Goal: Information Seeking & Learning: Learn about a topic

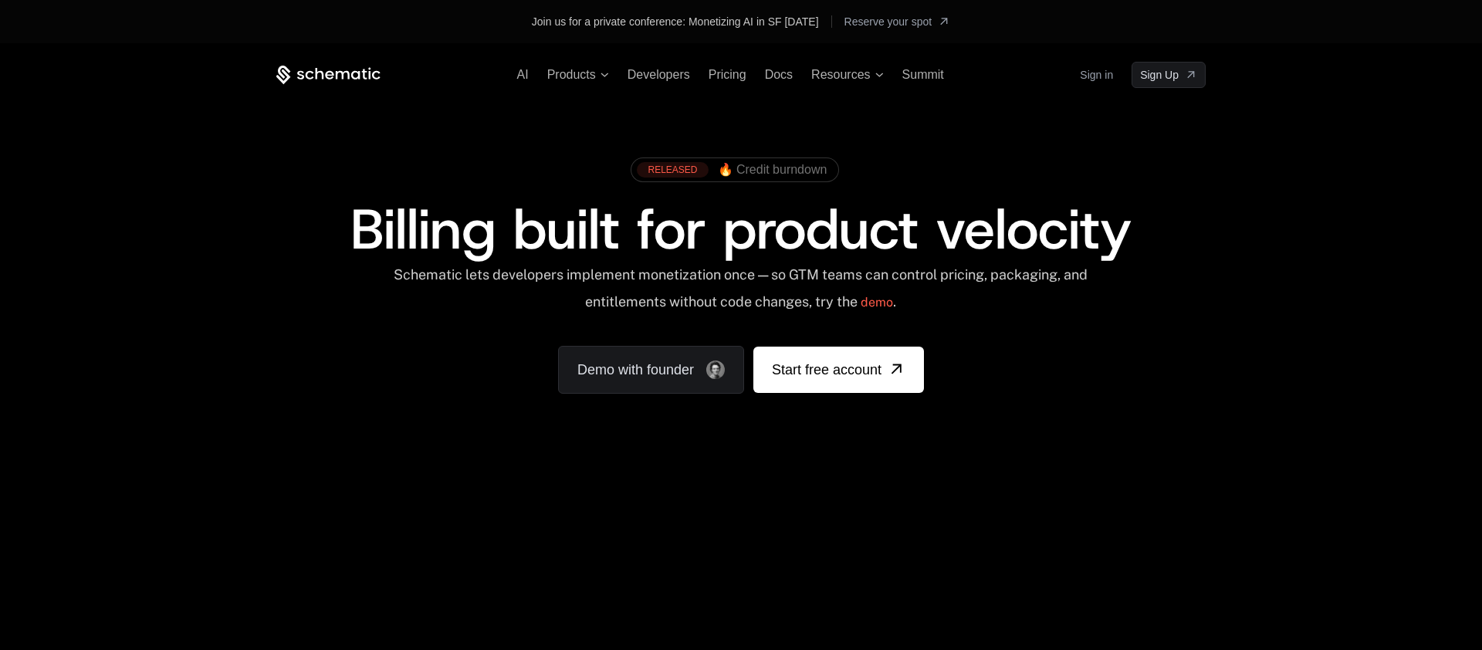
click at [983, 132] on div "RELEASED 🔥 Credit burndown Billing built for product velocity Schematic lets de…" at bounding box center [741, 271] width 1004 height 367
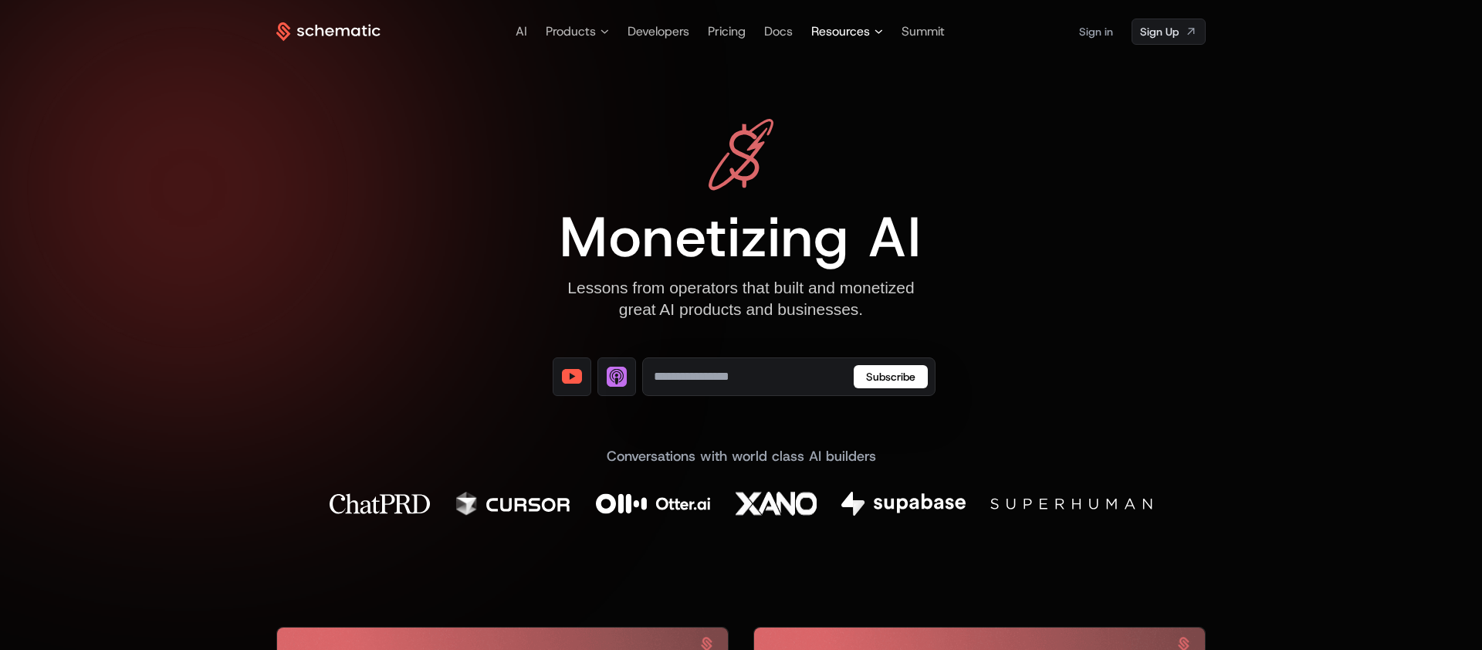
click at [853, 39] on span "Resources" at bounding box center [840, 31] width 59 height 19
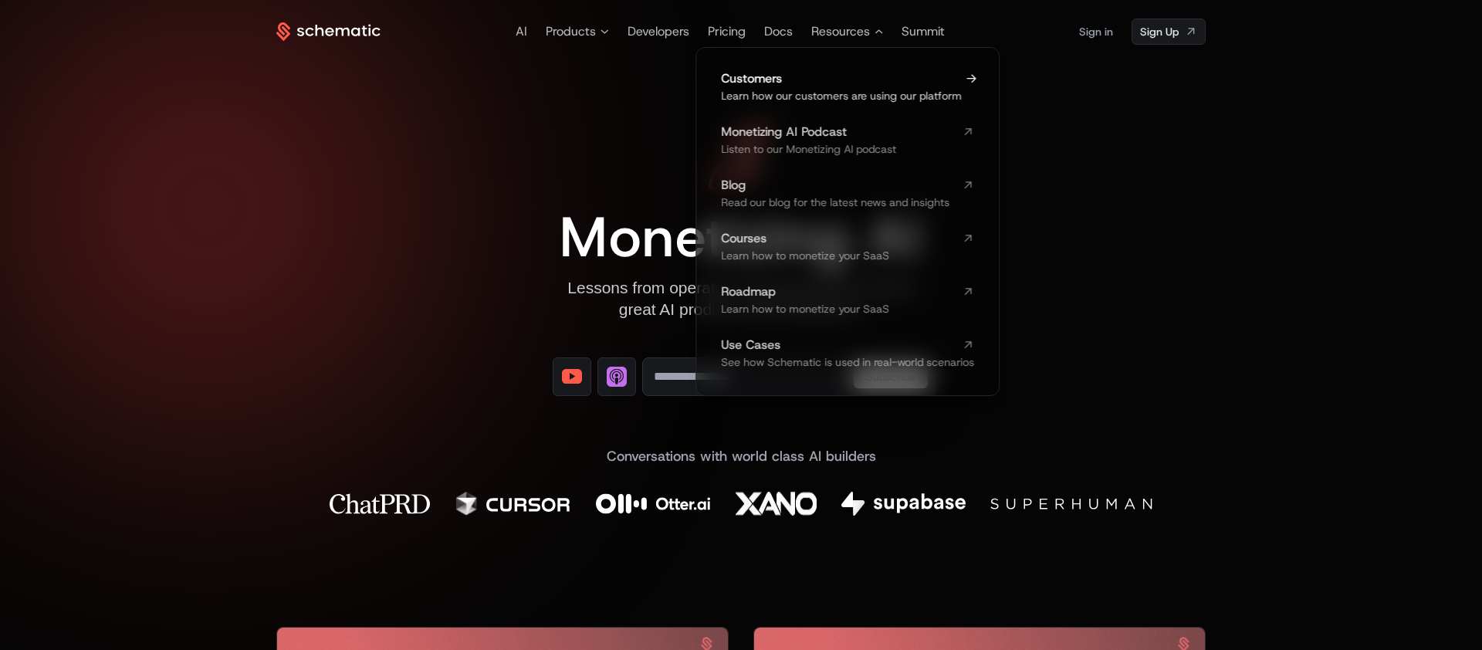
click at [847, 84] on span "Customers" at bounding box center [838, 79] width 235 height 12
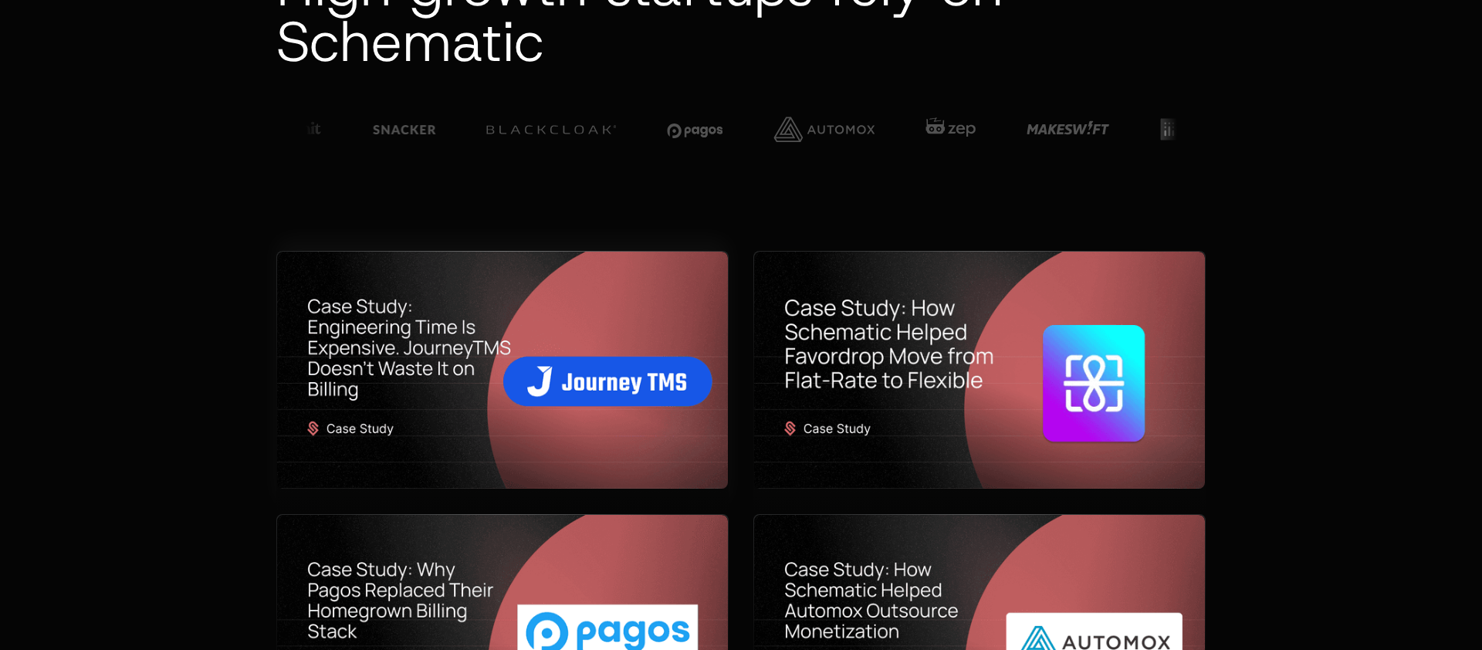
scroll to position [193, 0]
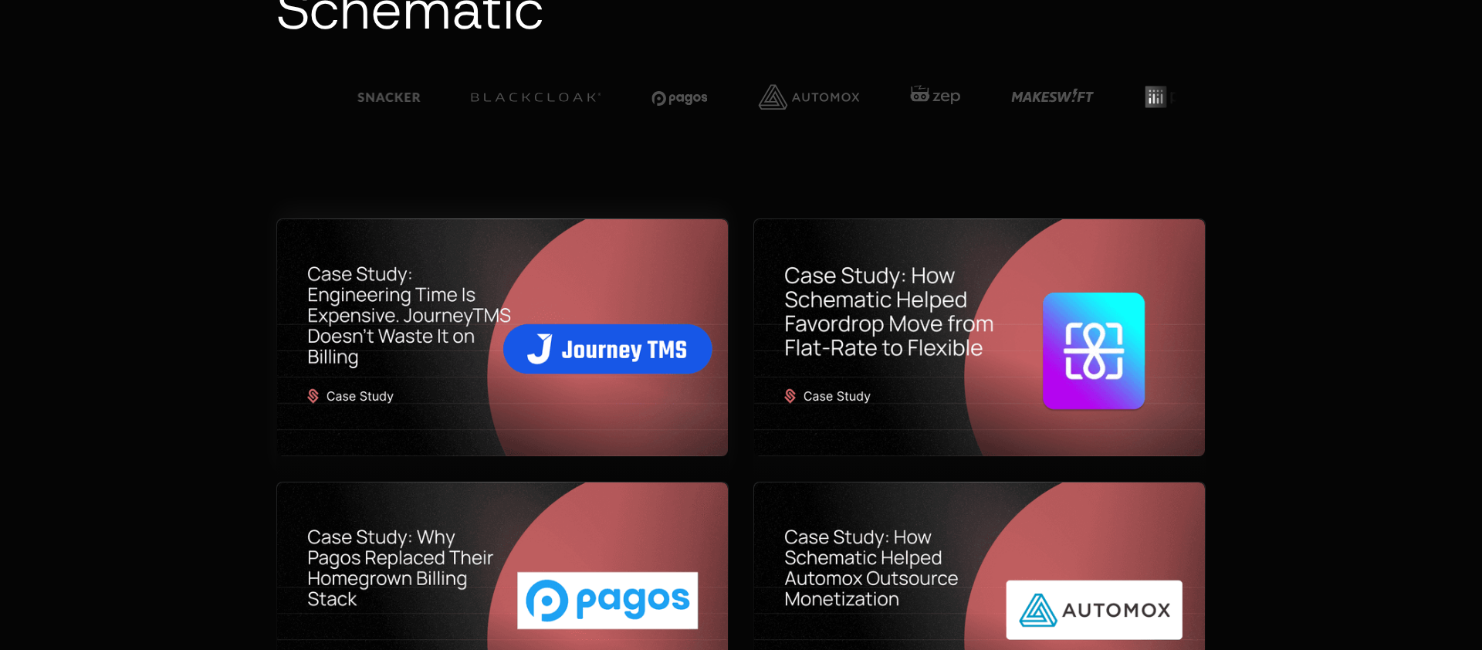
click at [557, 391] on img at bounding box center [502, 337] width 451 height 237
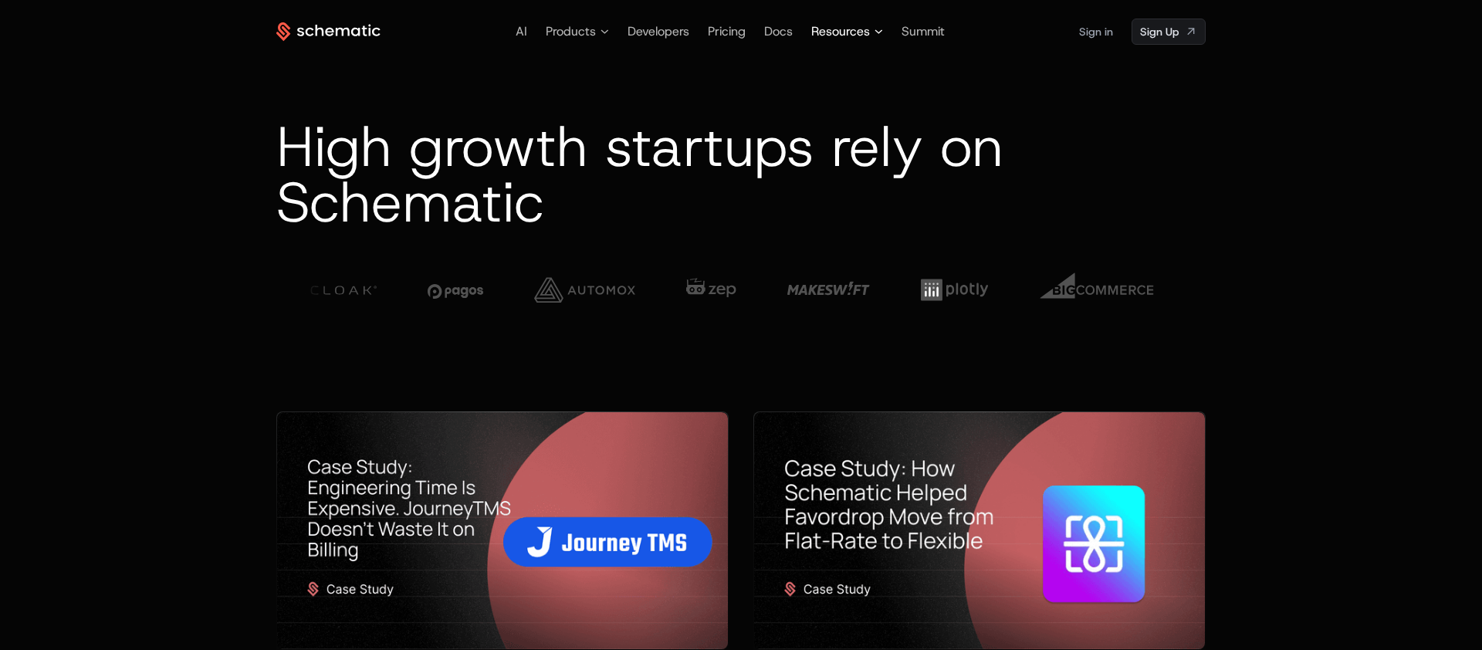
click at [866, 32] on span "Resources" at bounding box center [840, 31] width 59 height 19
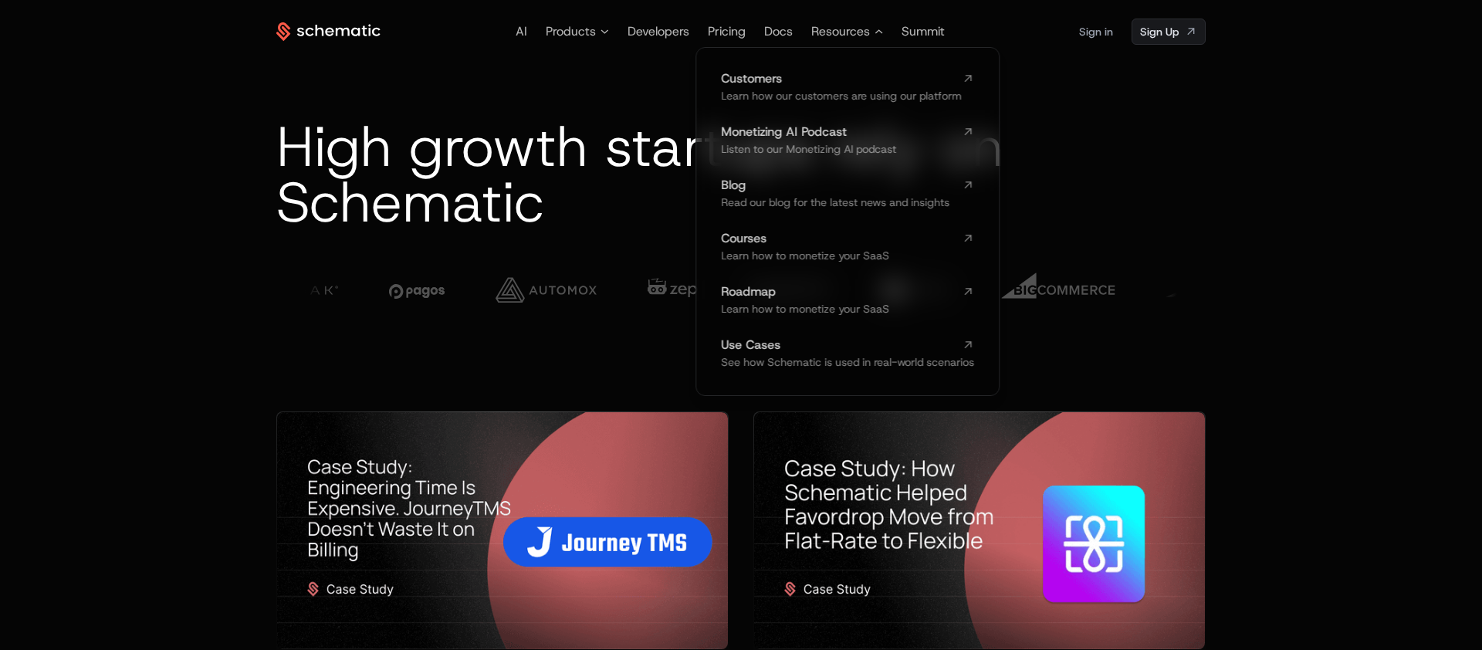
click at [847, 20] on div "AI Products Developers Pricing Docs Resources Customers Learn how our customers…" at bounding box center [740, 32] width 929 height 26
click at [594, 27] on span "Products" at bounding box center [571, 31] width 50 height 19
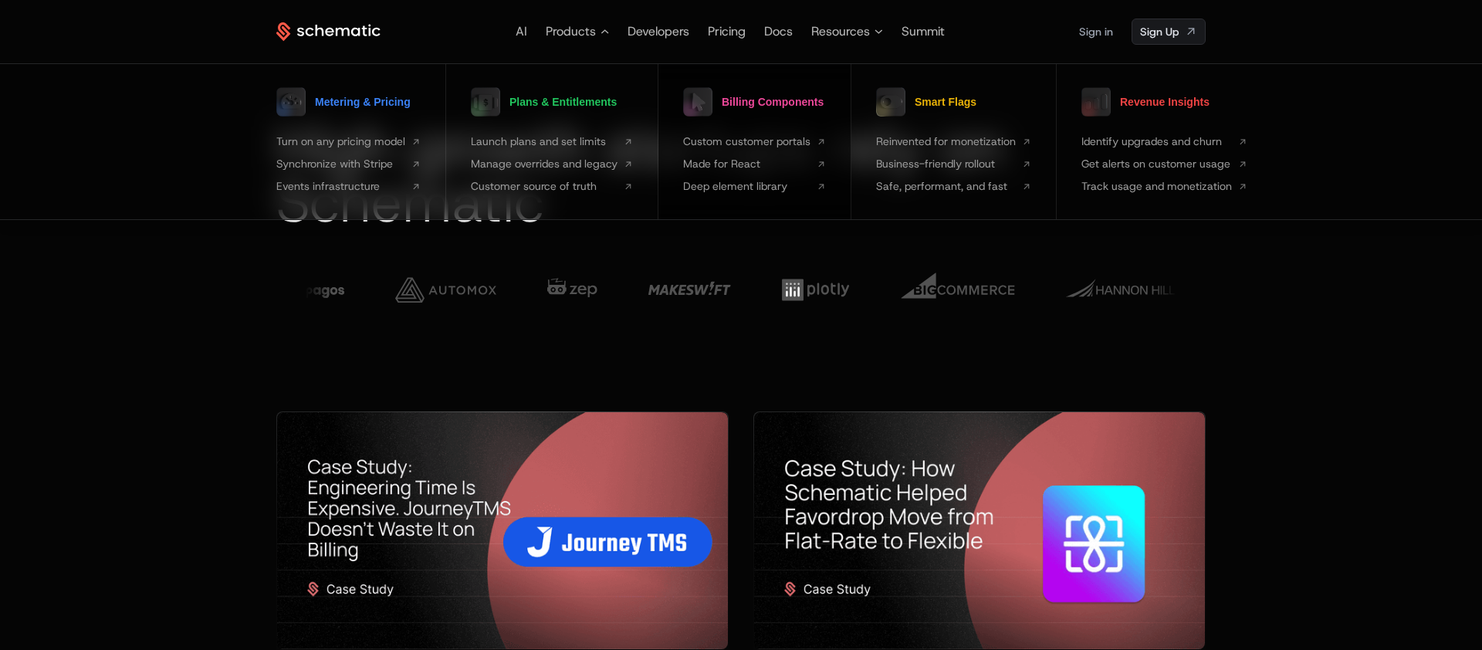
click at [768, 103] on span "Billing Components" at bounding box center [773, 101] width 102 height 11
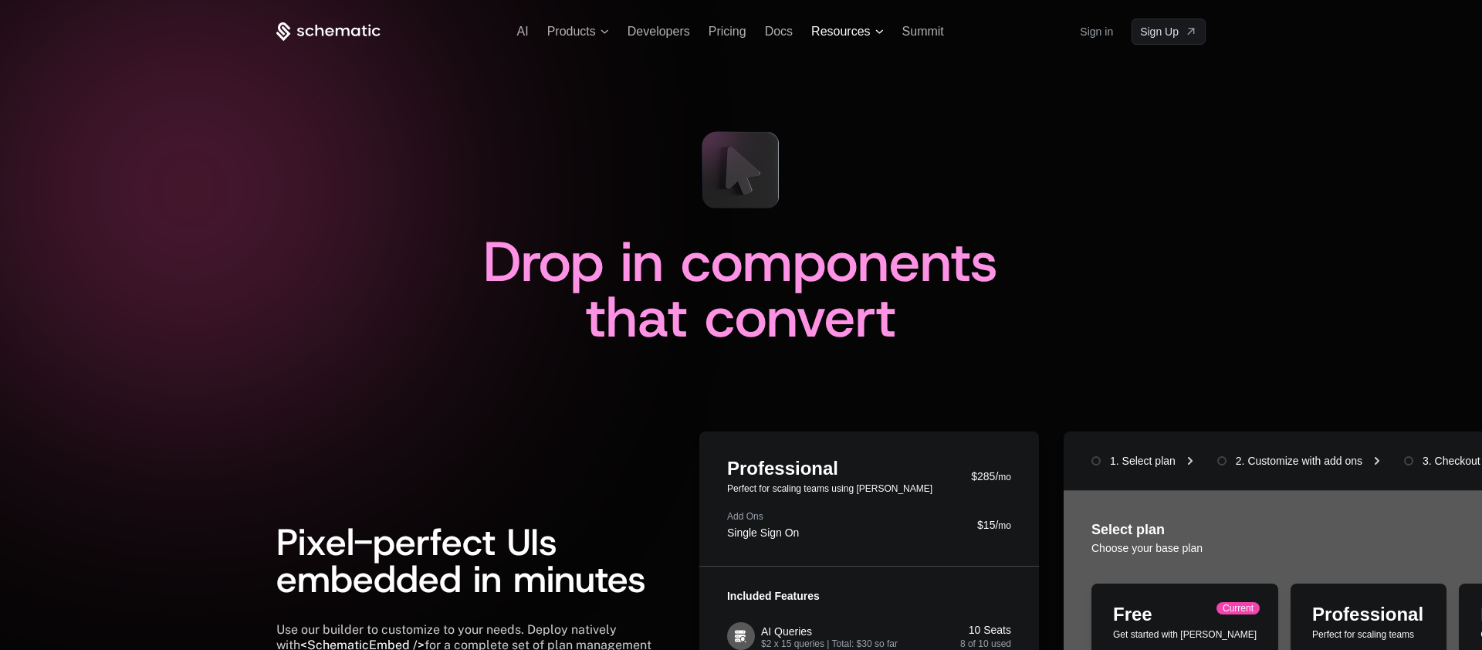
click at [875, 25] on span "Resources" at bounding box center [847, 32] width 72 height 14
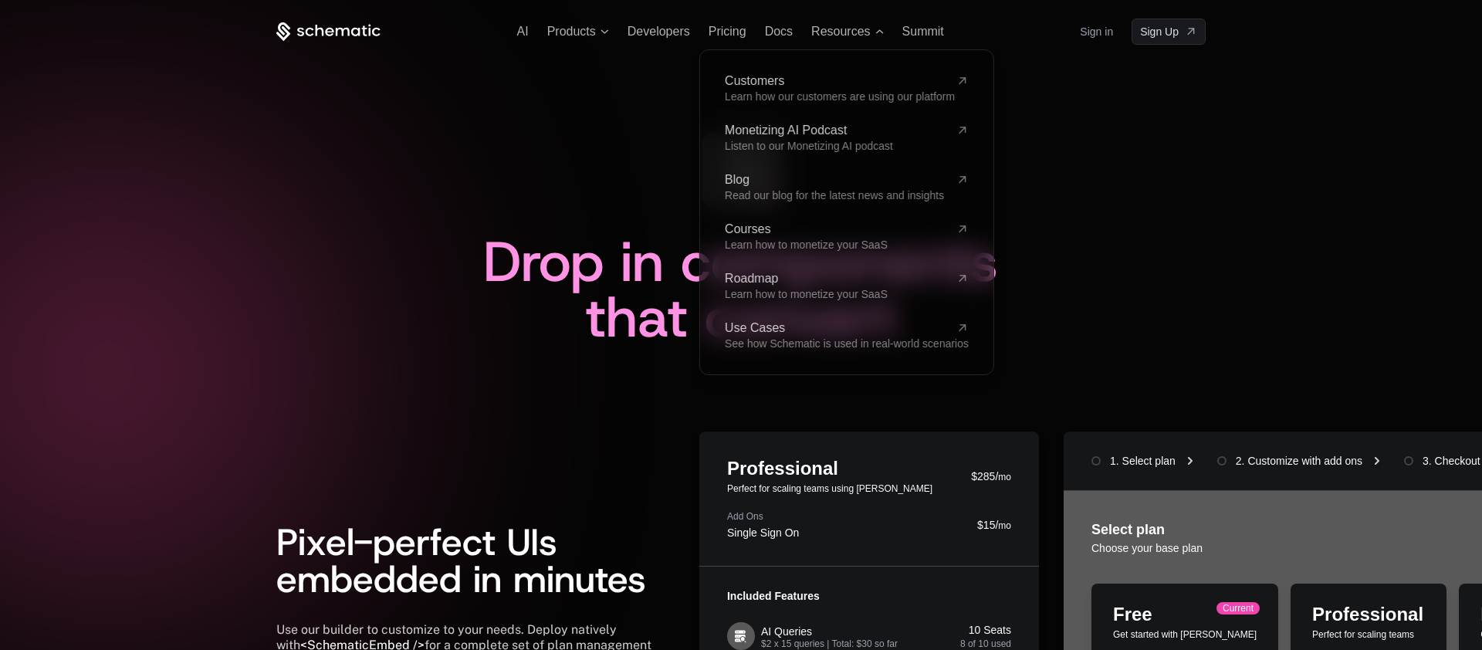
click at [570, 42] on div "AI Products Developers Pricing Docs Resources Customers Learn how our customers…" at bounding box center [740, 32] width 929 height 26
click at [570, 35] on span "Products" at bounding box center [571, 32] width 49 height 14
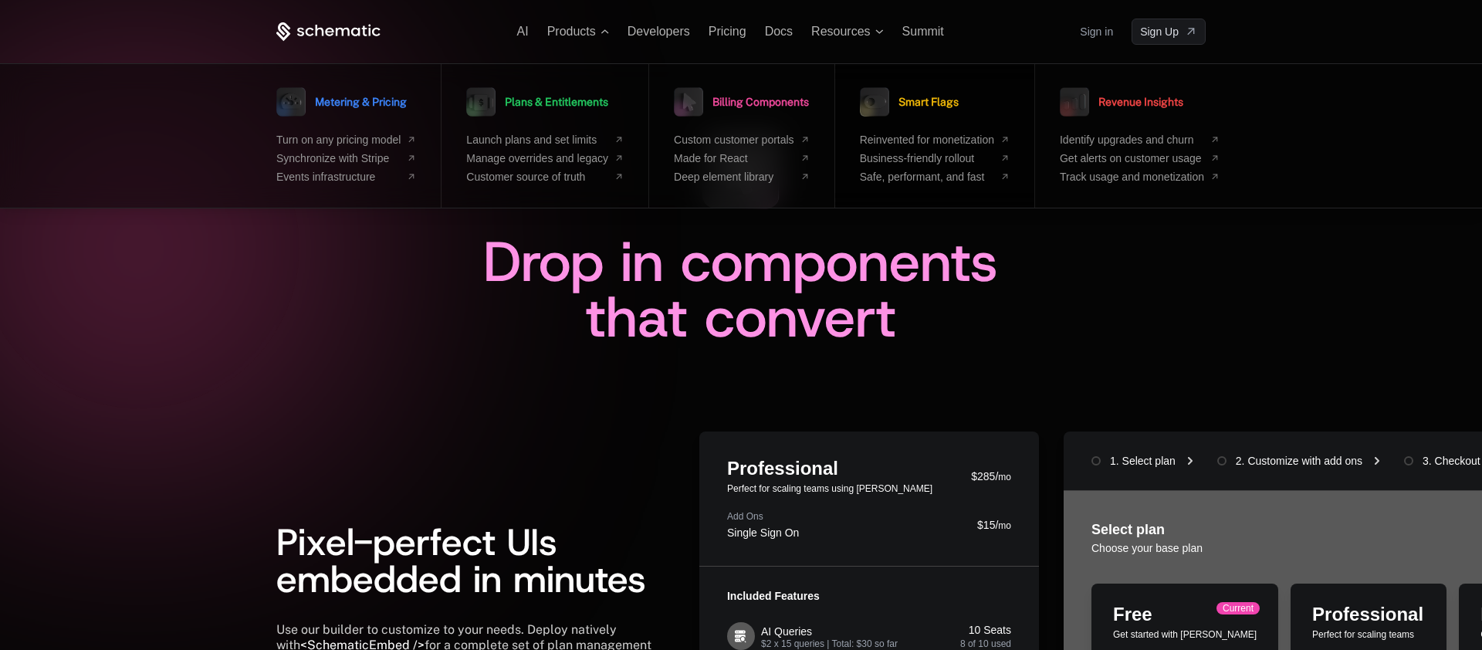
click at [911, 103] on span "Smart Flags" at bounding box center [929, 101] width 60 height 11
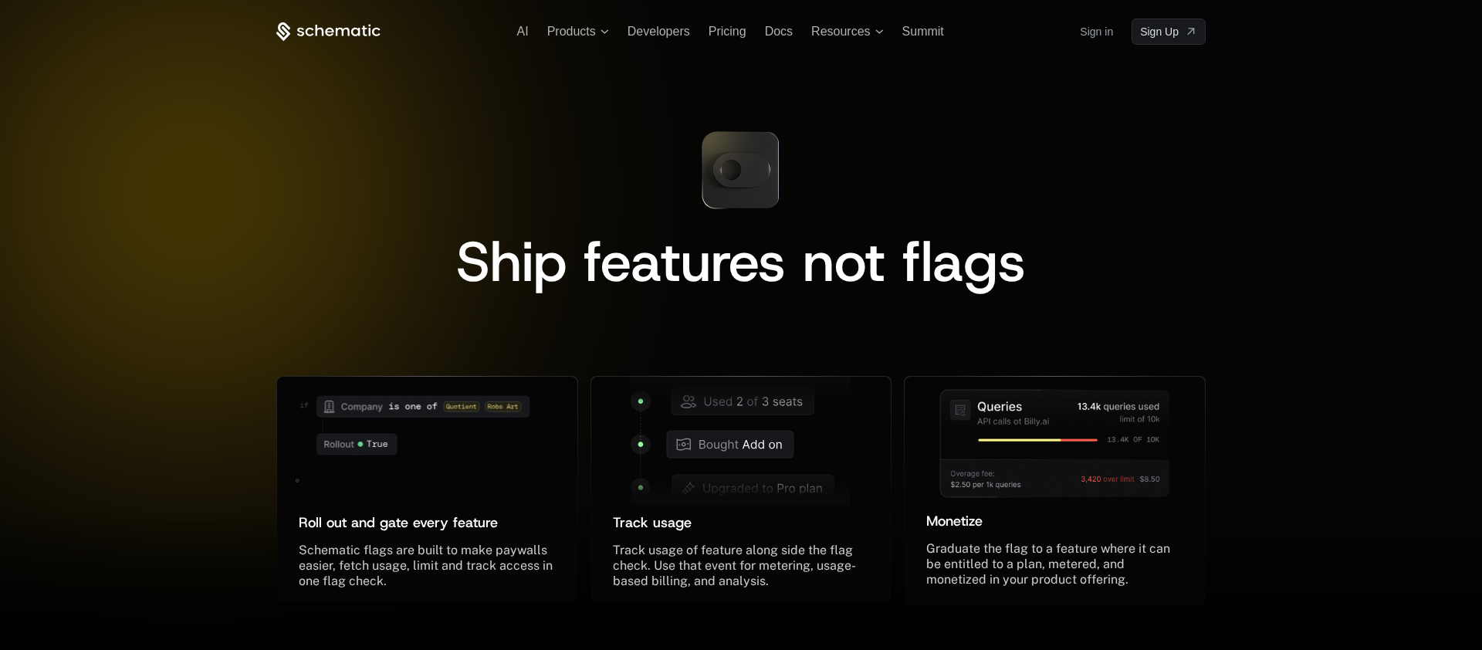
click at [306, 30] on icon at bounding box center [310, 31] width 8 height 8
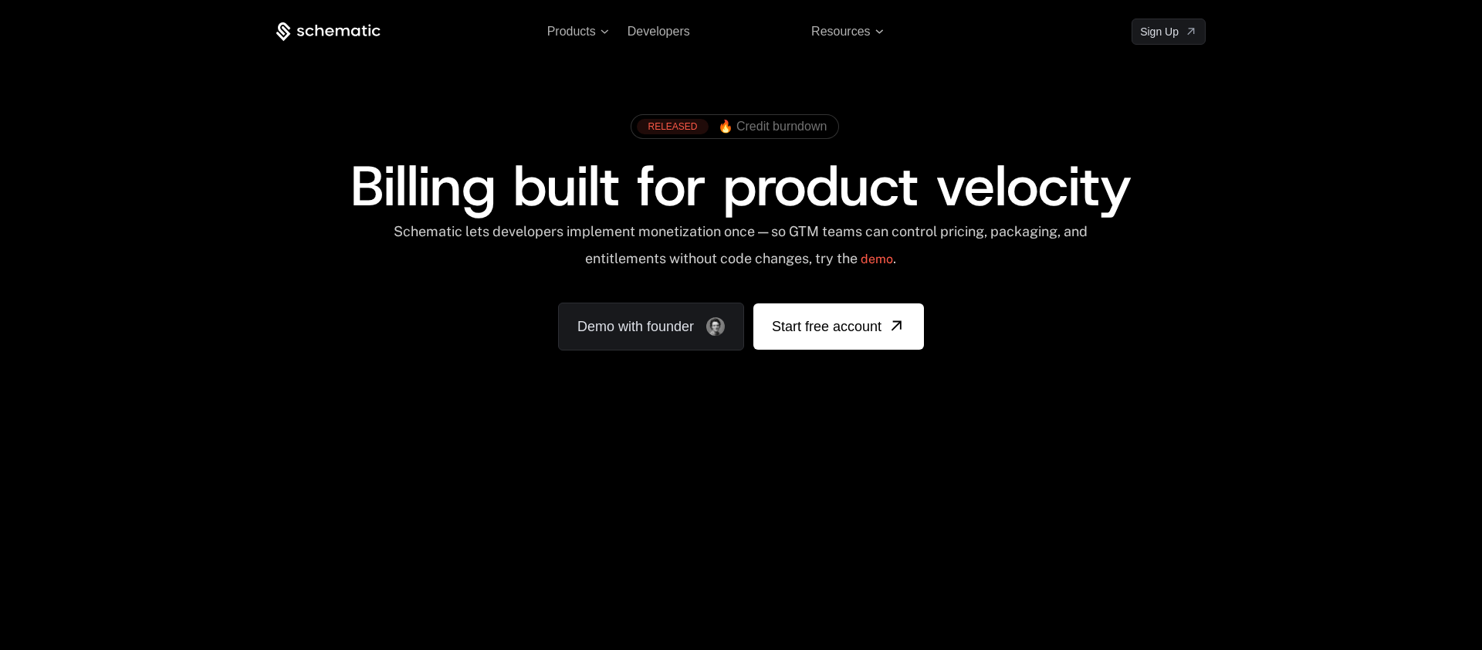
click at [611, 25] on ul "AI Products Developers Pricing Docs Resources Summit" at bounding box center [730, 32] width 427 height 14
click at [599, 29] on span "Products" at bounding box center [578, 32] width 62 height 14
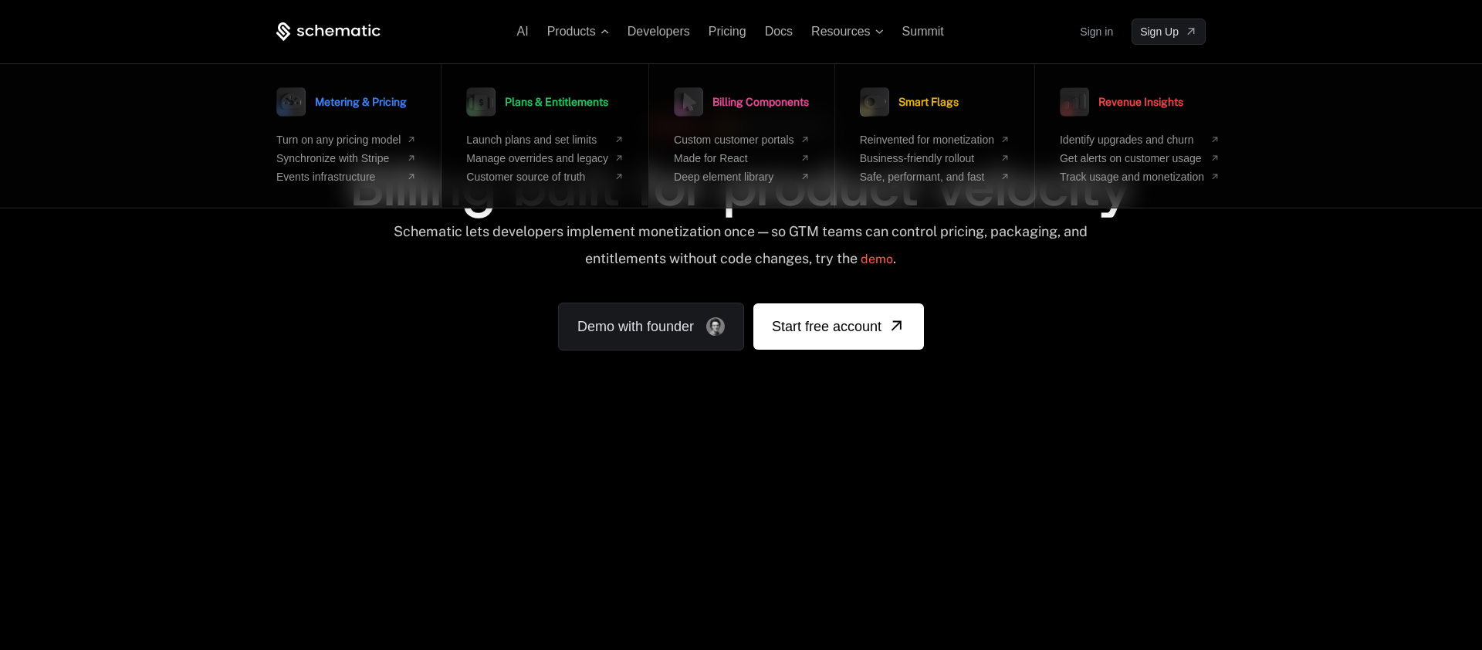
click at [532, 101] on span "Plans & Entitlements" at bounding box center [556, 101] width 103 height 11
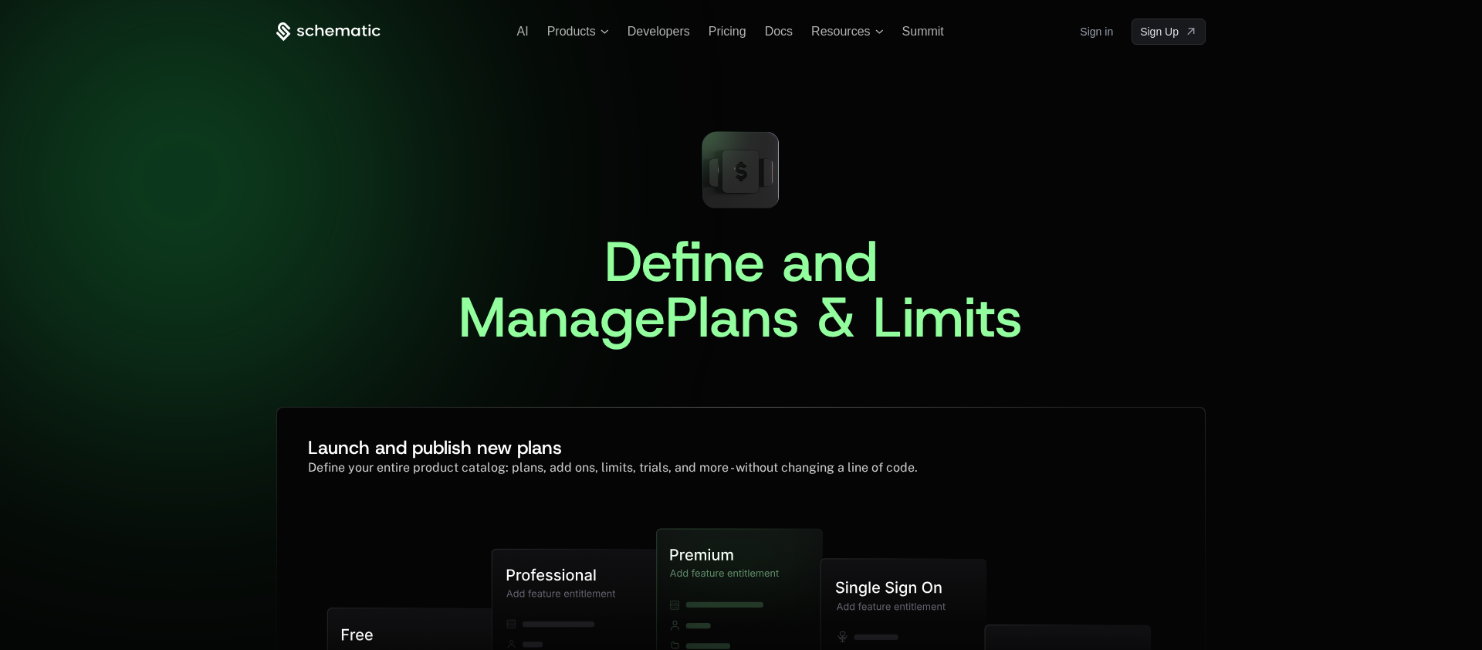
click at [343, 26] on icon at bounding box center [328, 31] width 104 height 19
